Goal: Task Accomplishment & Management: Manage account settings

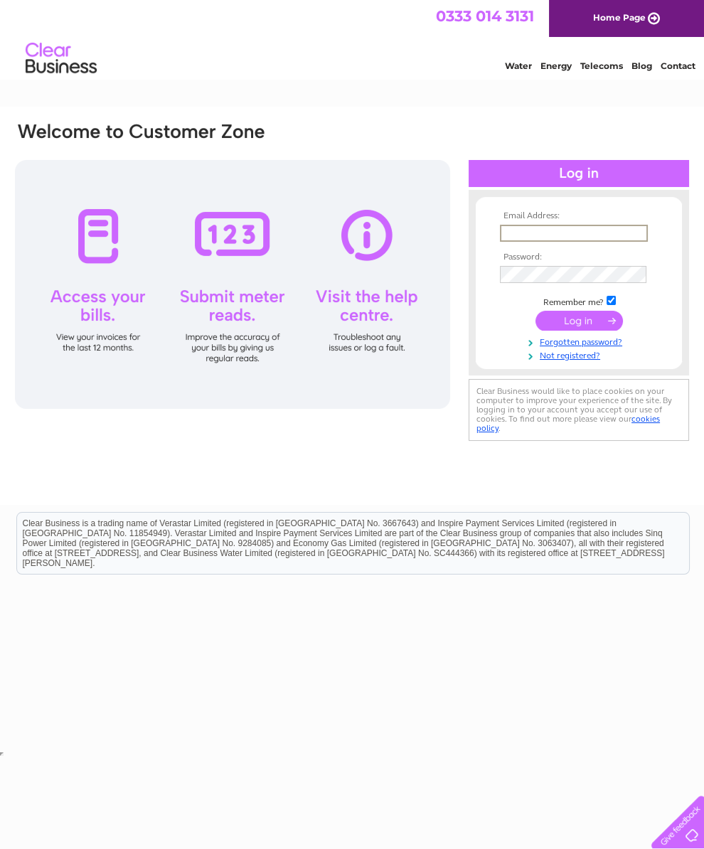
type input "Debstorey1807@hotmail.co.uk"
click at [579, 326] on input "submit" at bounding box center [578, 319] width 87 height 20
click at [586, 327] on input "submit" at bounding box center [578, 319] width 87 height 20
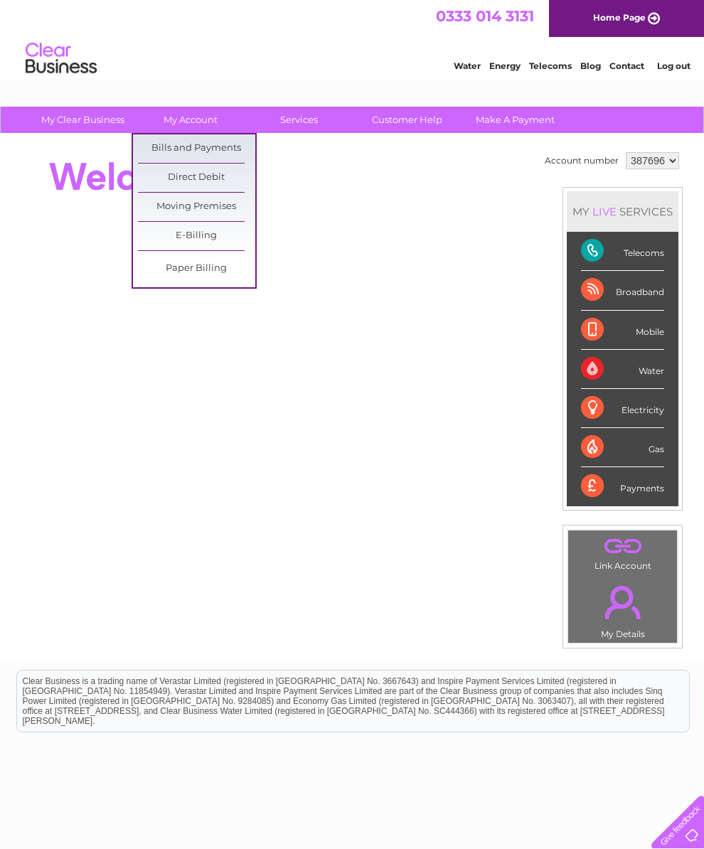
click at [214, 154] on link "Bills and Payments" at bounding box center [196, 148] width 117 height 28
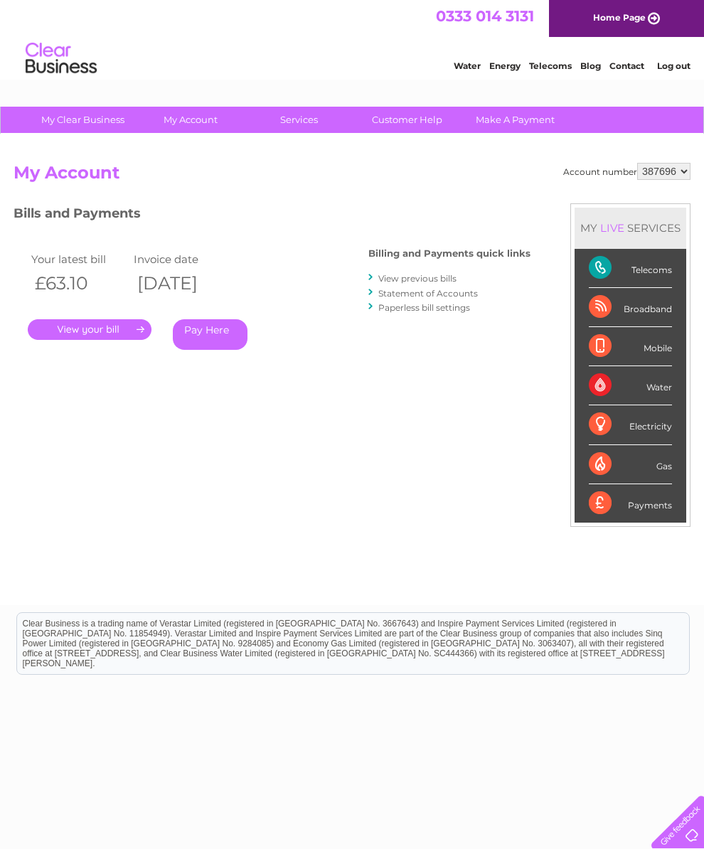
click at [95, 323] on link "." at bounding box center [90, 329] width 124 height 21
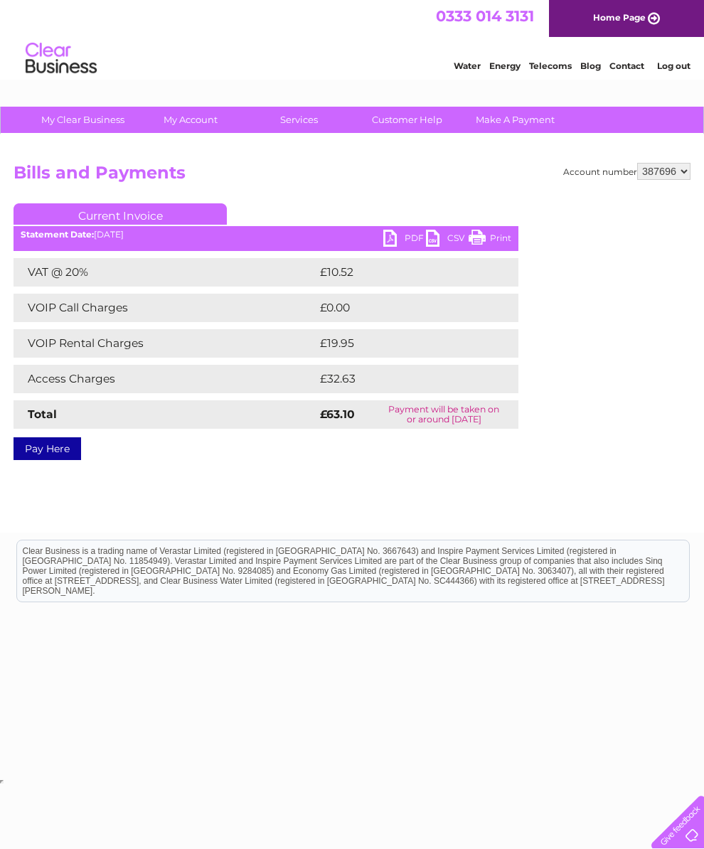
click at [395, 240] on link "PDF" at bounding box center [404, 240] width 43 height 21
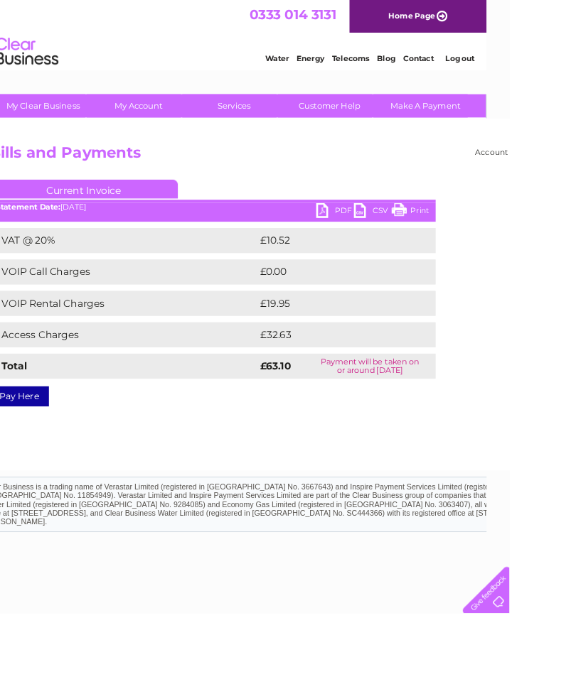
click at [517, 71] on link "Log out" at bounding box center [523, 65] width 33 height 11
